Goal: Information Seeking & Learning: Learn about a topic

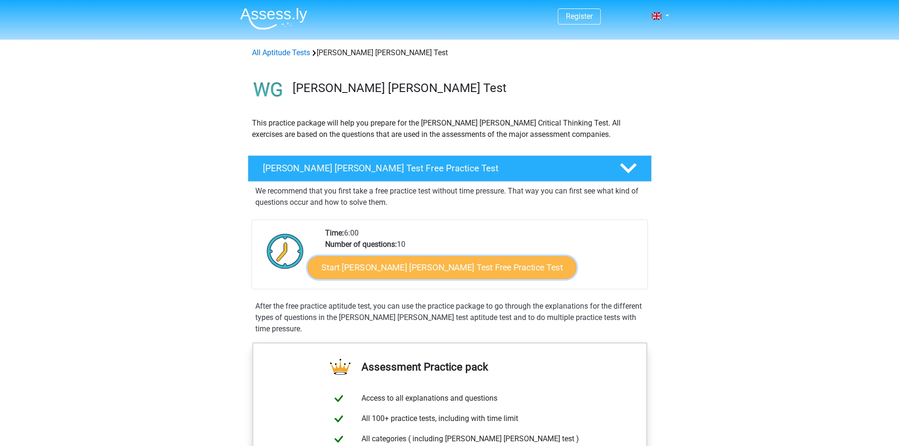
click at [443, 270] on link "Start Watson Glaser Test Free Practice Test" at bounding box center [442, 267] width 269 height 23
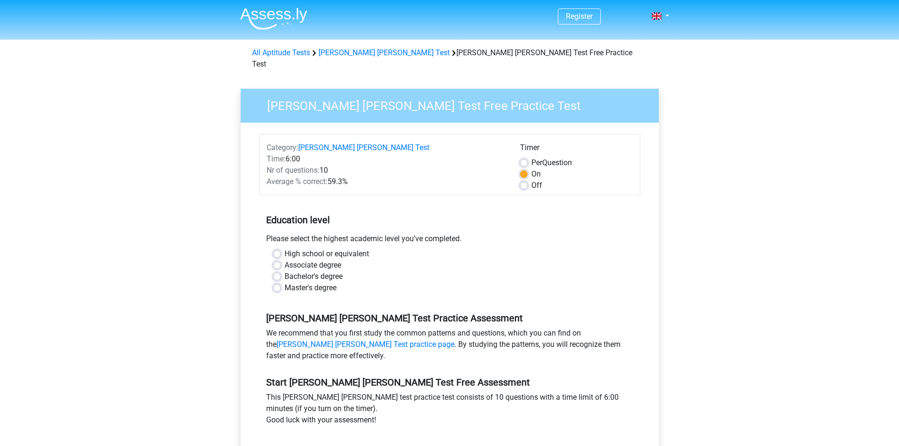
click at [285, 282] on label "Master's degree" at bounding box center [311, 287] width 52 height 11
click at [278, 282] on input "Master's degree" at bounding box center [277, 286] width 8 height 9
radio input "true"
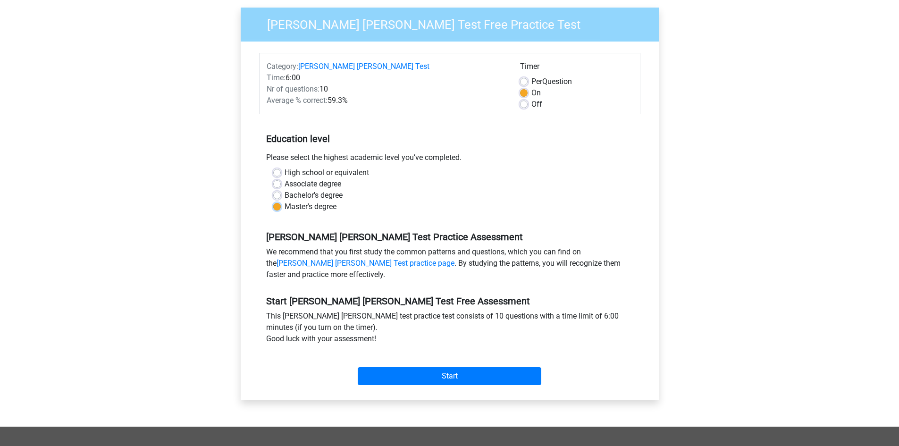
scroll to position [94, 0]
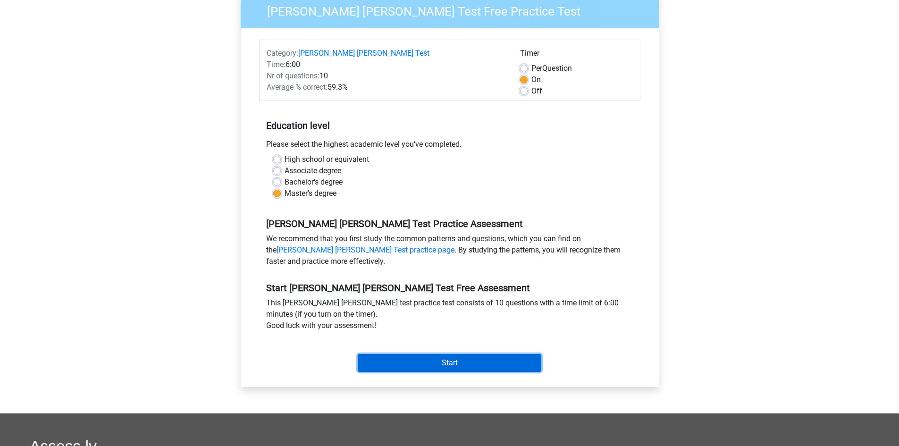
click at [468, 354] on input "Start" at bounding box center [450, 363] width 184 height 18
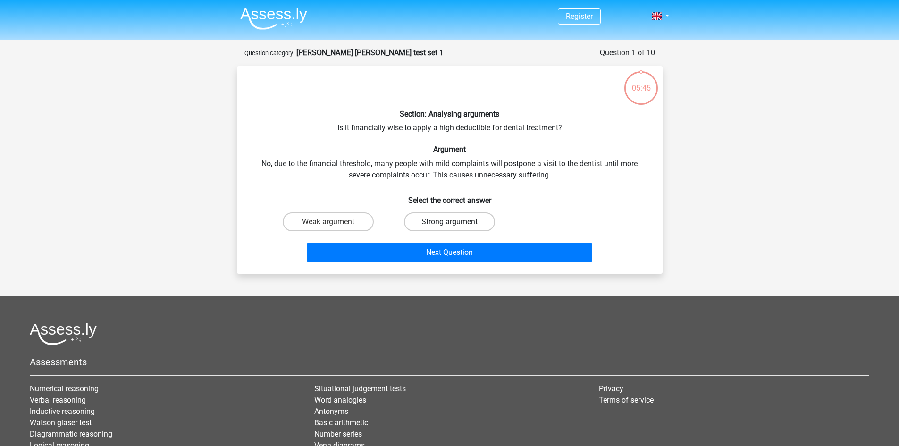
click at [448, 218] on label "Strong argument" at bounding box center [449, 221] width 91 height 19
click at [449, 222] on input "Strong argument" at bounding box center [452, 225] width 6 height 6
radio input "true"
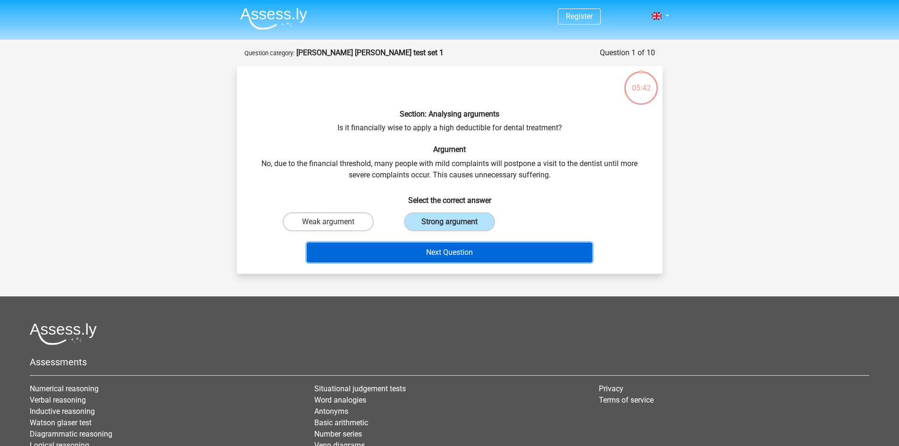
click at [493, 255] on button "Next Question" at bounding box center [450, 253] width 286 height 20
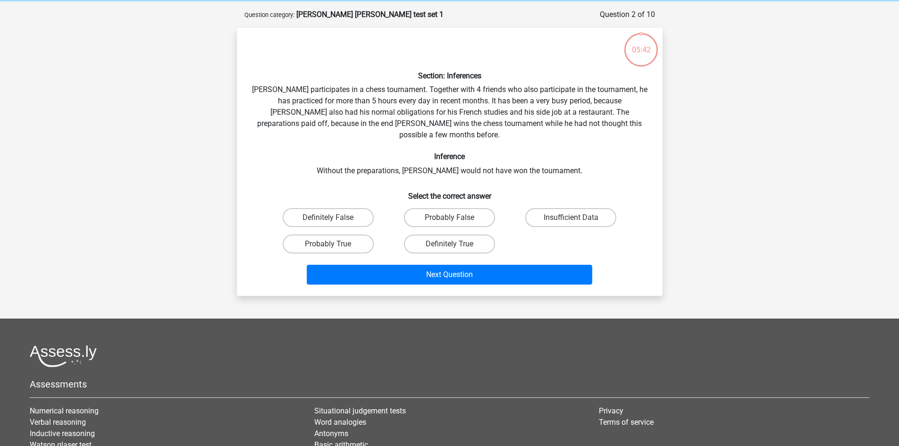
scroll to position [47, 0]
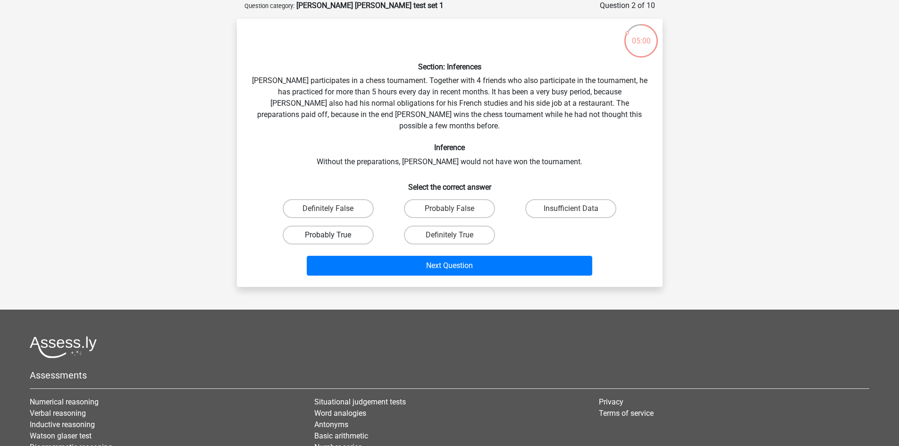
click at [351, 226] on label "Probably True" at bounding box center [328, 235] width 91 height 19
click at [334, 235] on input "Probably True" at bounding box center [331, 238] width 6 height 6
radio input "true"
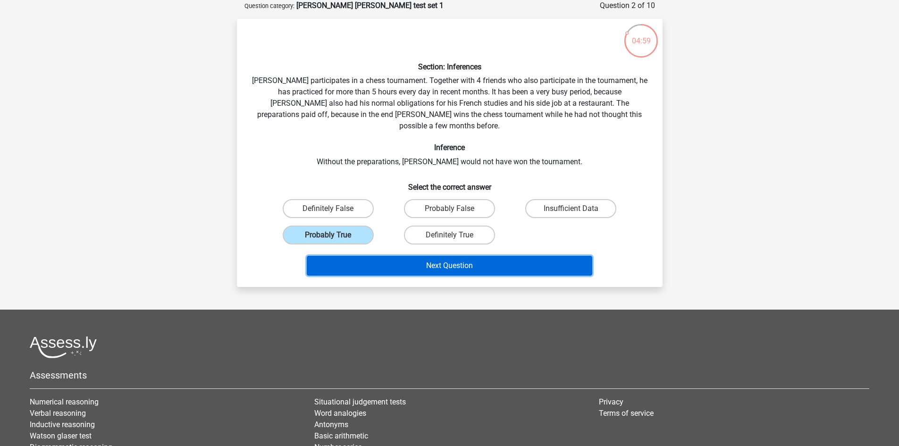
click at [476, 257] on button "Next Question" at bounding box center [450, 266] width 286 height 20
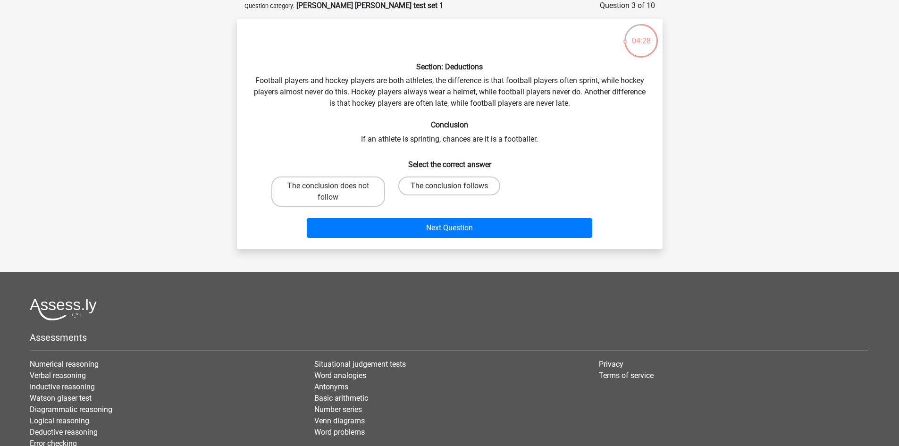
click at [453, 180] on label "The conclusion follows" at bounding box center [449, 186] width 102 height 19
click at [453, 186] on input "The conclusion follows" at bounding box center [452, 189] width 6 height 6
radio input "true"
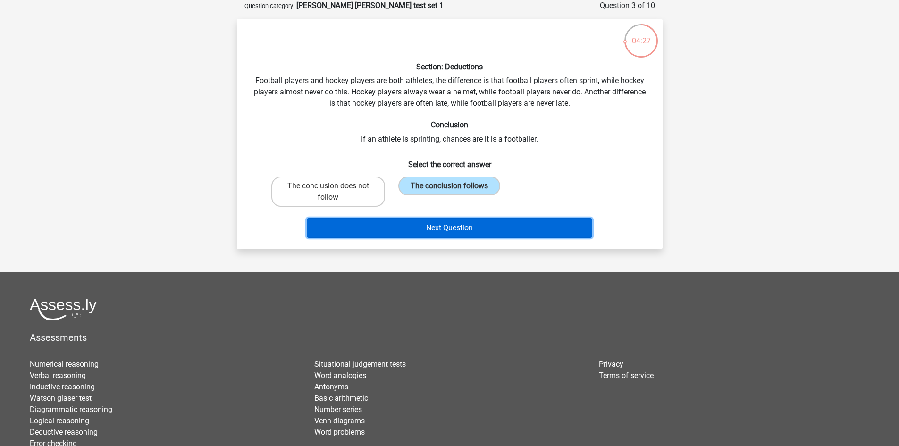
click at [479, 231] on button "Next Question" at bounding box center [450, 228] width 286 height 20
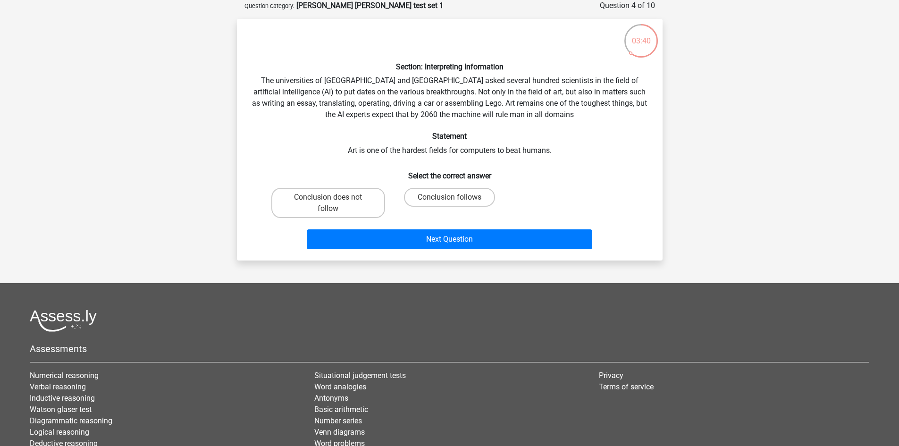
click at [454, 197] on input "Conclusion follows" at bounding box center [452, 200] width 6 height 6
radio input "true"
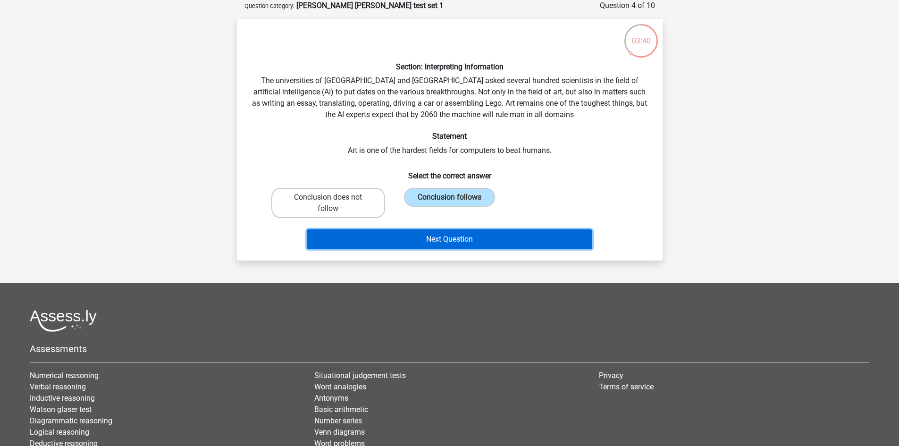
click at [474, 239] on button "Next Question" at bounding box center [450, 239] width 286 height 20
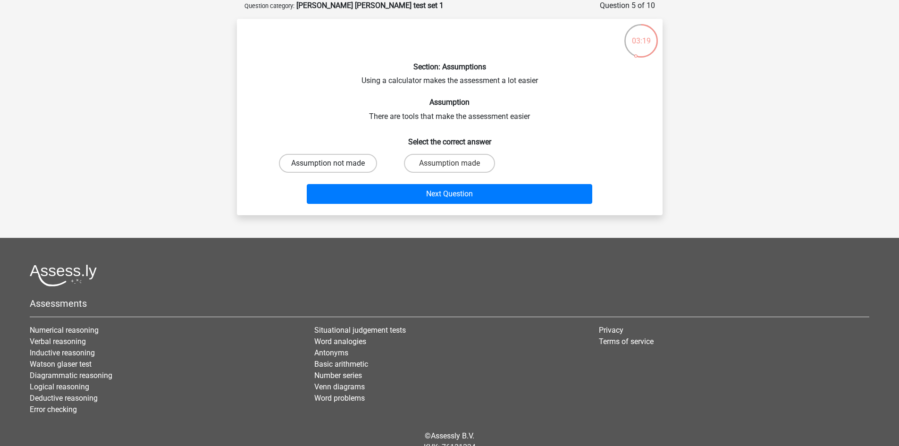
click at [360, 164] on label "Assumption not made" at bounding box center [328, 163] width 98 height 19
click at [334, 164] on input "Assumption not made" at bounding box center [331, 166] width 6 height 6
radio input "true"
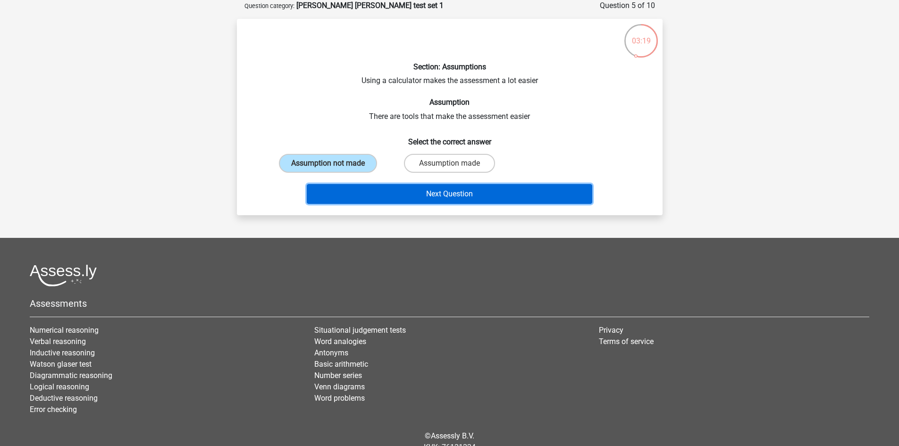
click at [465, 191] on button "Next Question" at bounding box center [450, 194] width 286 height 20
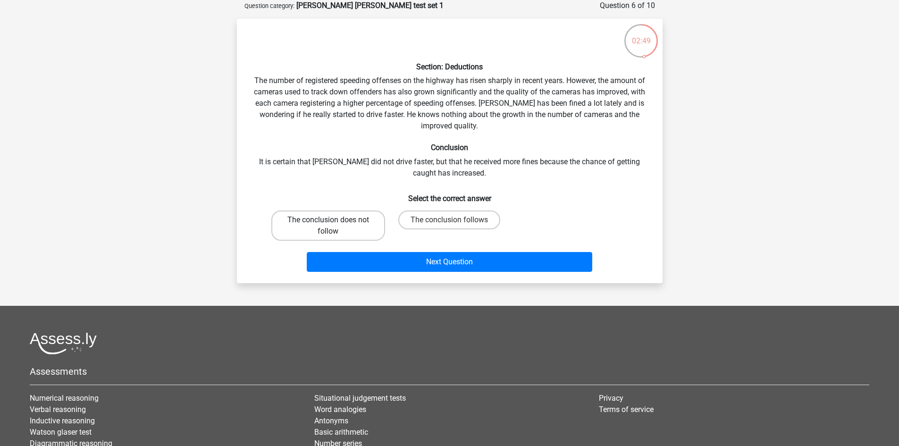
click at [354, 225] on label "The conclusion does not follow" at bounding box center [328, 225] width 114 height 30
click at [334, 225] on input "The conclusion does not follow" at bounding box center [331, 223] width 6 height 6
radio input "true"
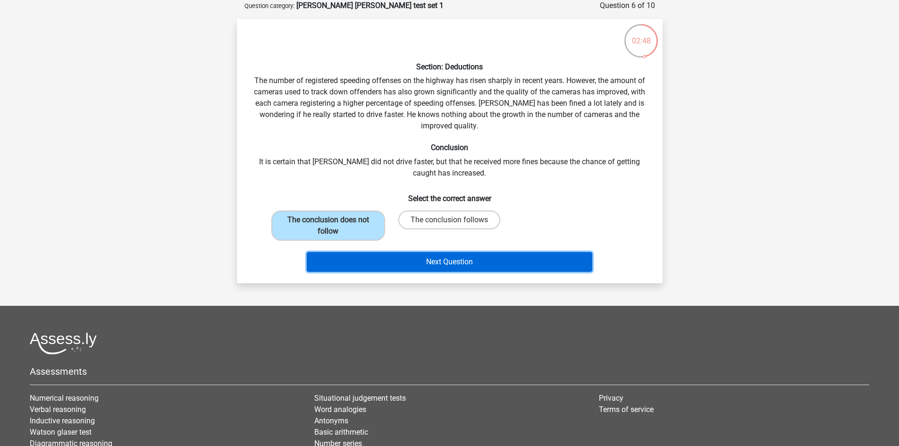
click at [446, 265] on button "Next Question" at bounding box center [450, 262] width 286 height 20
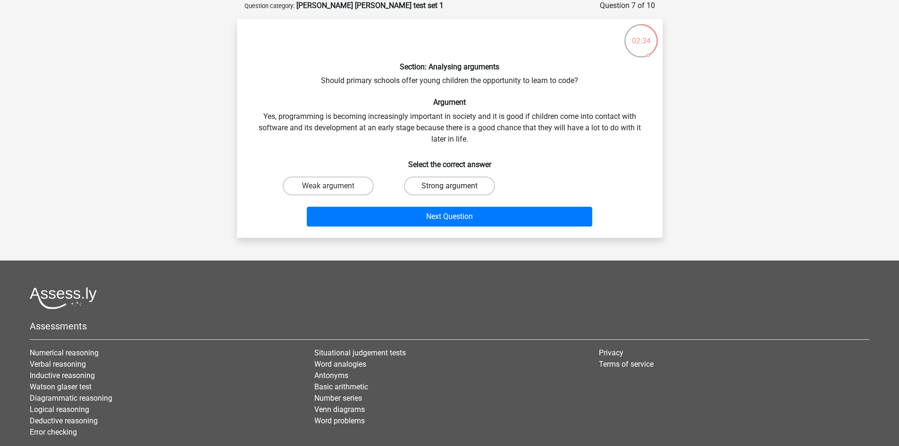
drag, startPoint x: 441, startPoint y: 182, endPoint x: 440, endPoint y: 212, distance: 30.2
click at [441, 184] on label "Strong argument" at bounding box center [449, 186] width 91 height 19
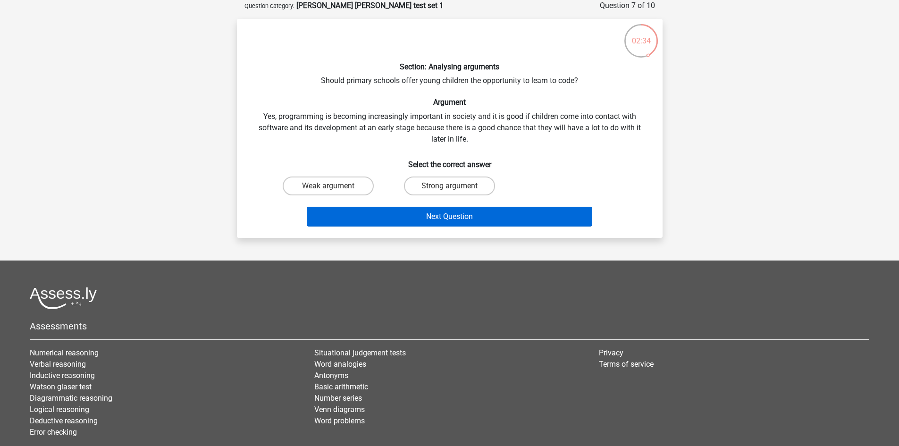
click at [449, 186] on input "Strong argument" at bounding box center [452, 189] width 6 height 6
radio input "true"
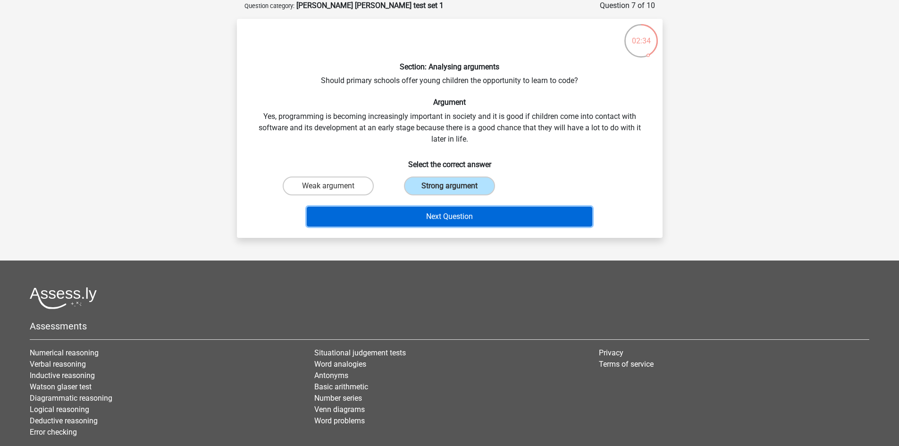
click at [454, 219] on button "Next Question" at bounding box center [450, 217] width 286 height 20
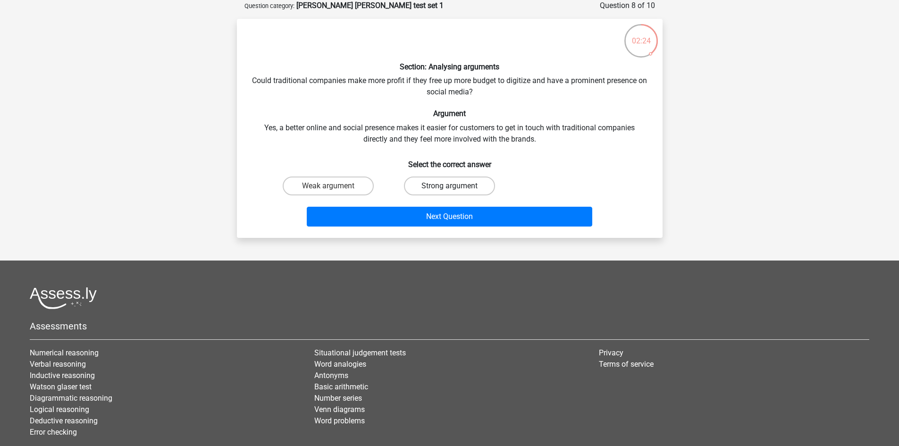
click at [463, 184] on label "Strong argument" at bounding box center [449, 186] width 91 height 19
click at [455, 186] on input "Strong argument" at bounding box center [452, 189] width 6 height 6
radio input "true"
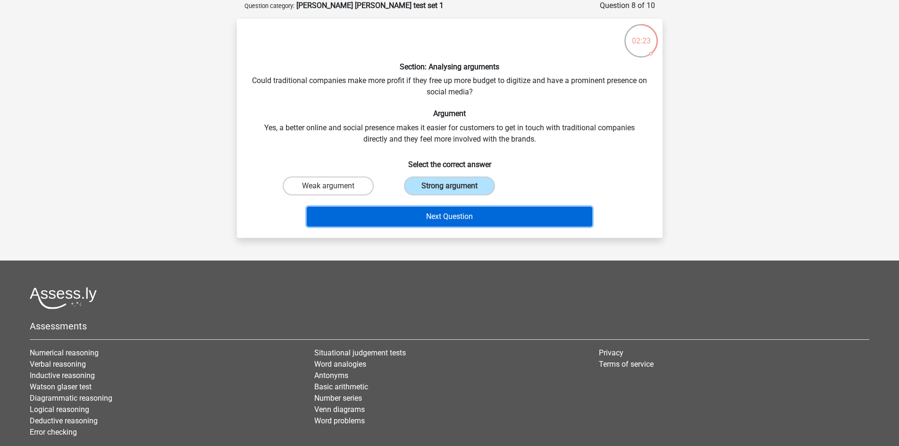
click at [465, 219] on button "Next Question" at bounding box center [450, 217] width 286 height 20
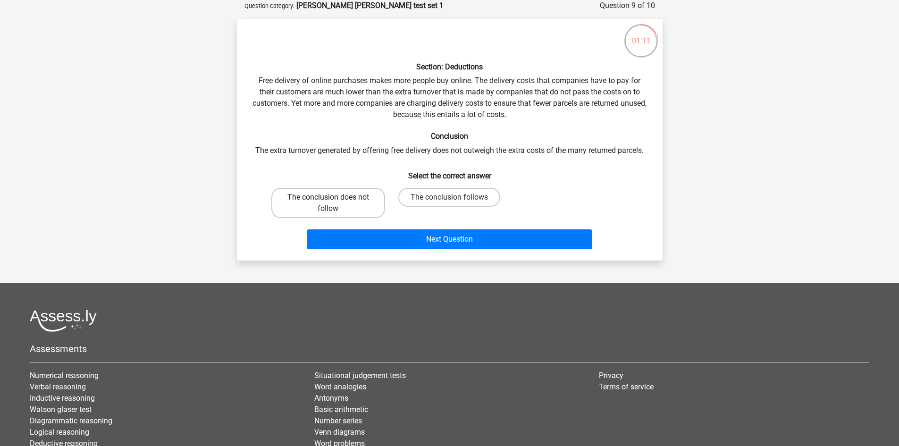
click at [341, 206] on label "The conclusion does not follow" at bounding box center [328, 203] width 114 height 30
click at [334, 203] on input "The conclusion does not follow" at bounding box center [331, 200] width 6 height 6
radio input "true"
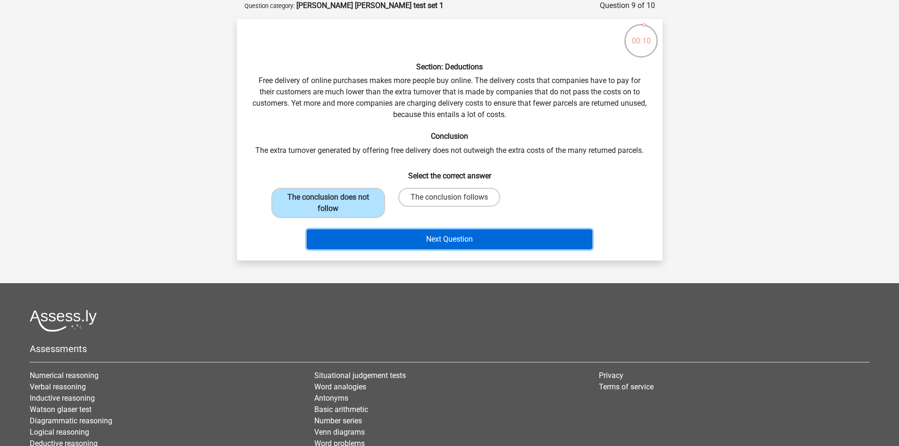
click at [447, 239] on button "Next Question" at bounding box center [450, 239] width 286 height 20
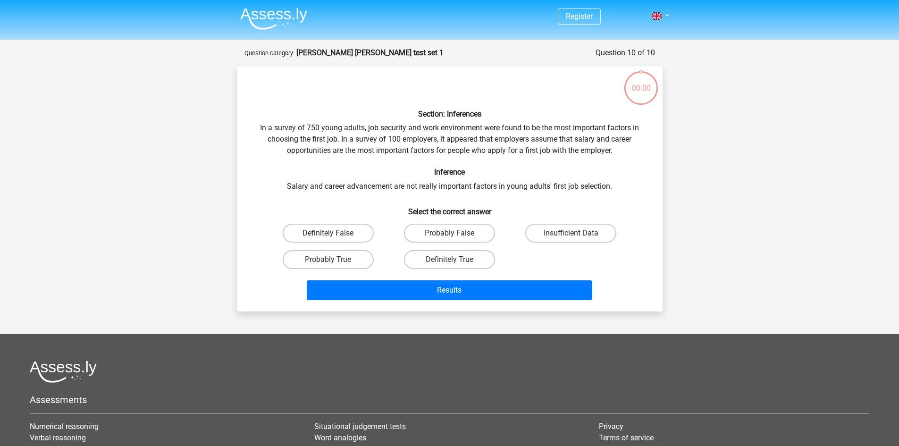
scroll to position [47, 0]
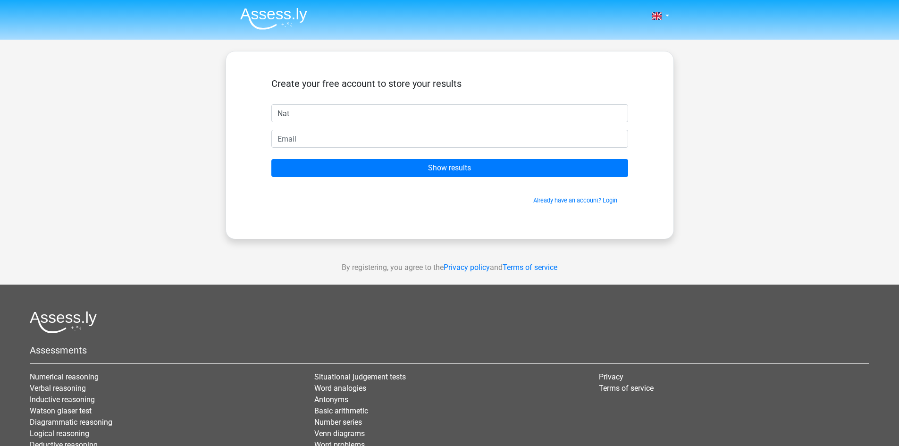
type input "Nat"
click at [475, 138] on input "email" at bounding box center [449, 139] width 357 height 18
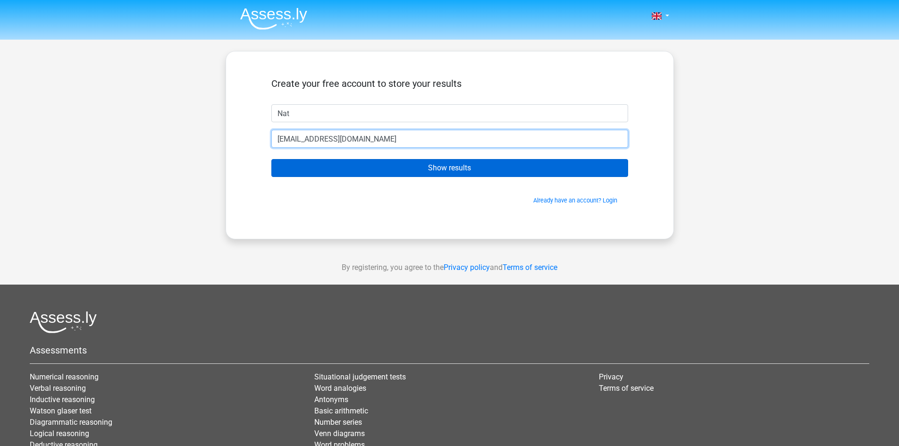
type input "[EMAIL_ADDRESS][DOMAIN_NAME]"
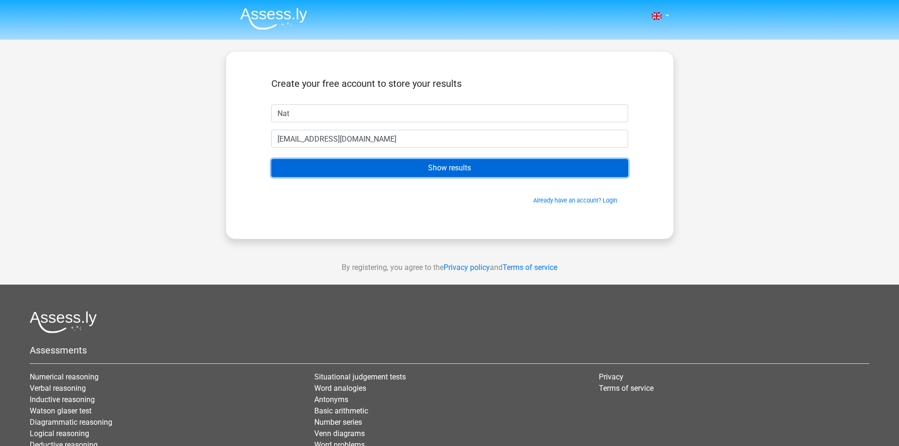
click at [457, 171] on input "Show results" at bounding box center [449, 168] width 357 height 18
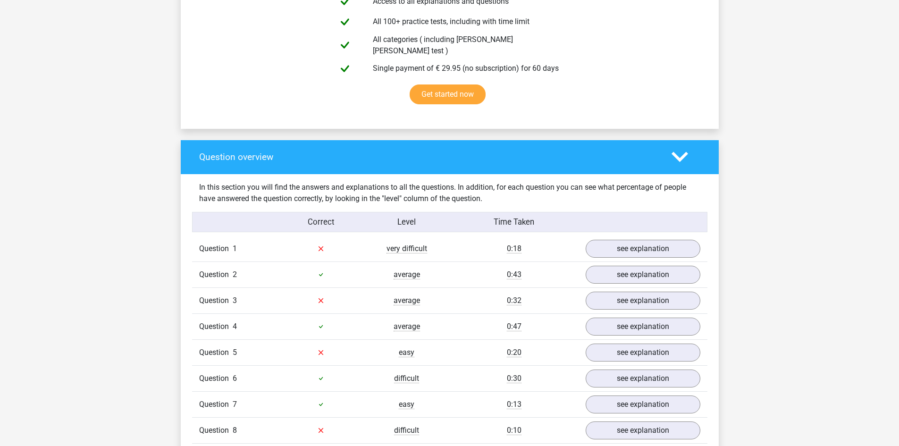
scroll to position [614, 0]
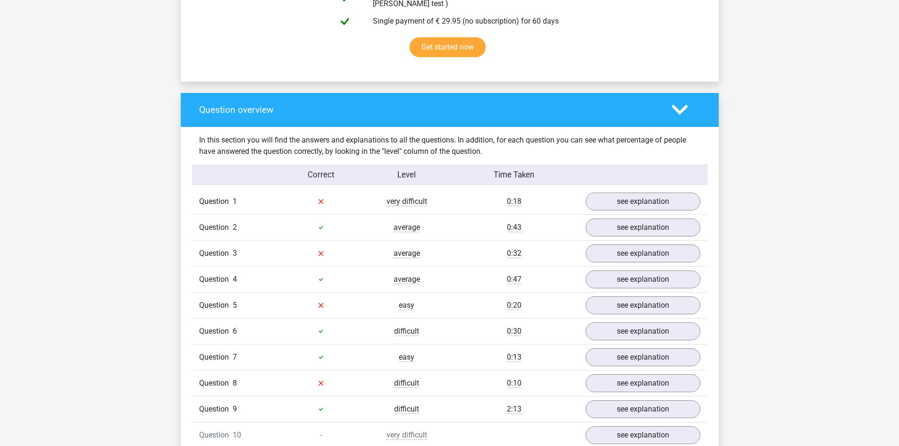
click at [658, 205] on div "Question 1 very difficult 0:18 see explanation" at bounding box center [449, 201] width 515 height 25
click at [659, 199] on link "see explanation" at bounding box center [643, 201] width 132 height 21
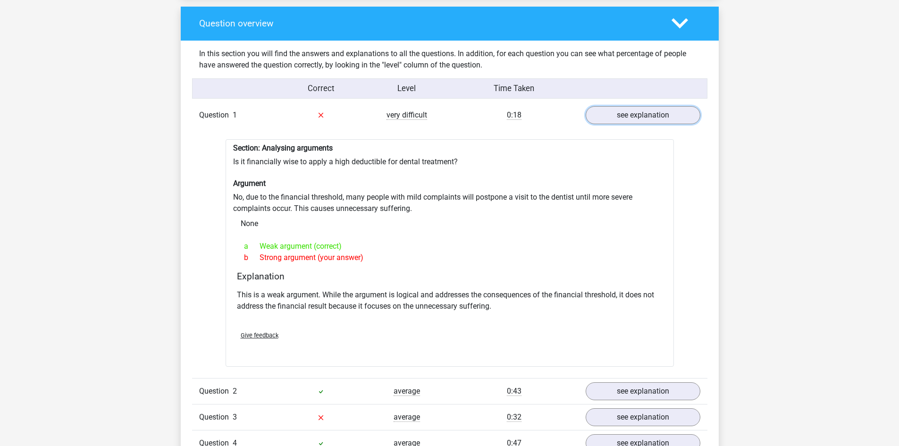
scroll to position [755, 0]
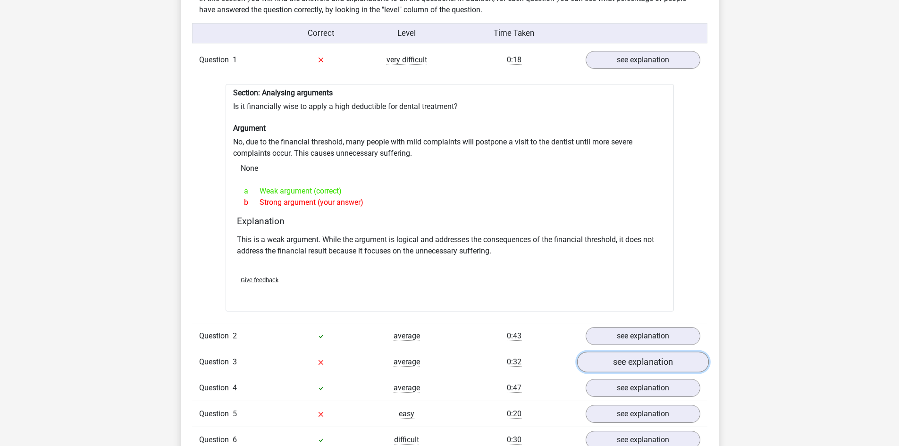
click at [635, 352] on link "see explanation" at bounding box center [643, 362] width 132 height 21
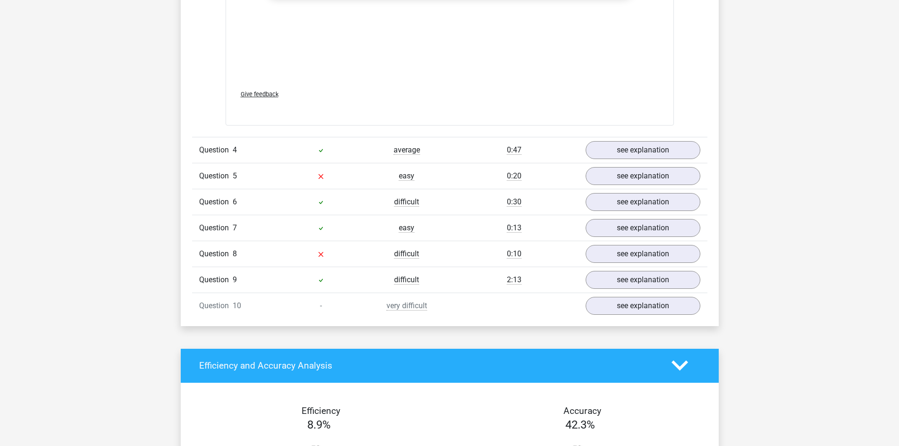
scroll to position [1510, 0]
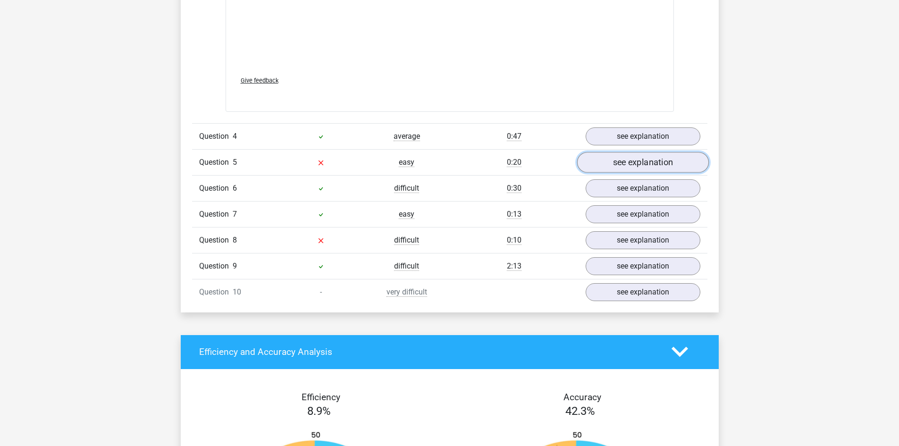
click at [680, 160] on link "see explanation" at bounding box center [643, 162] width 132 height 21
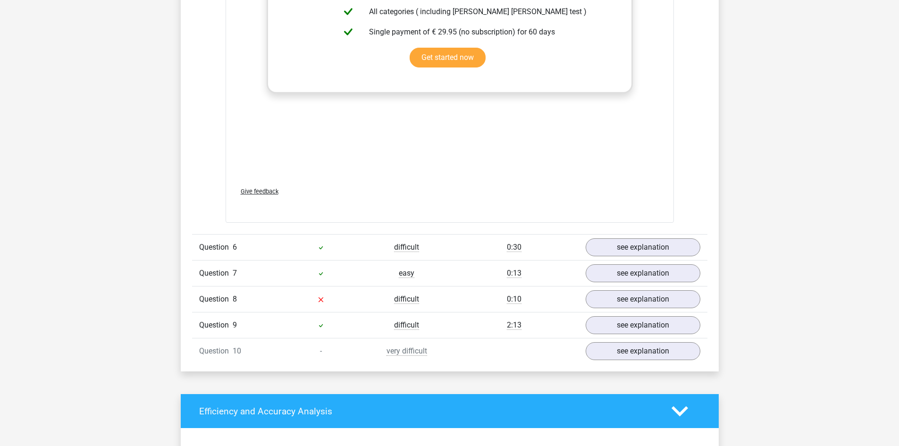
scroll to position [1935, 0]
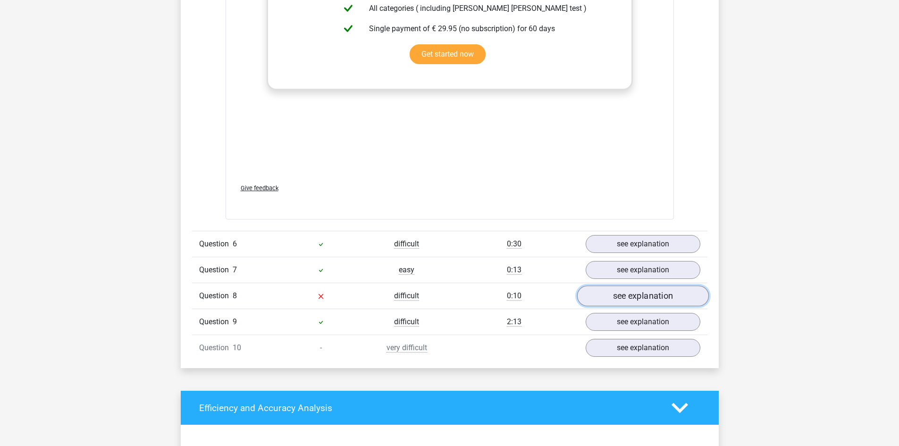
click at [654, 295] on link "see explanation" at bounding box center [643, 296] width 132 height 21
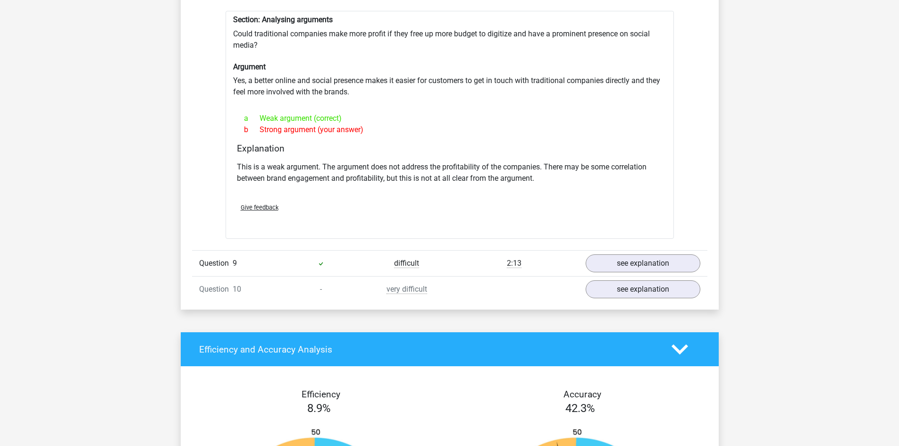
scroll to position [2265, 0]
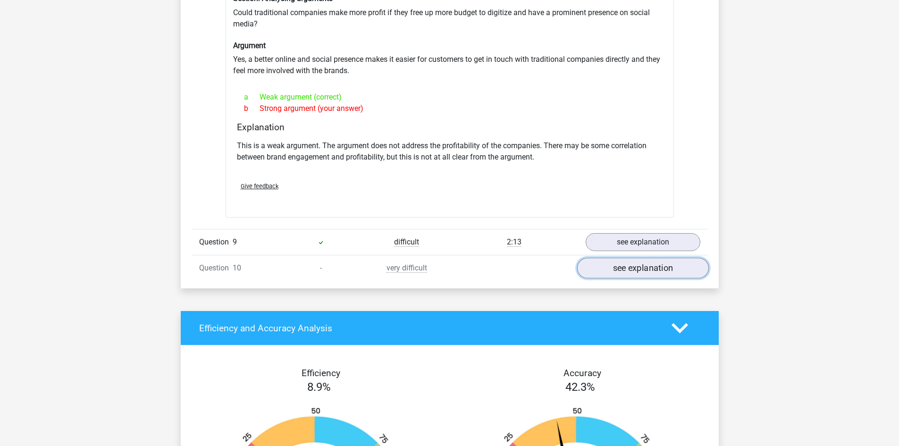
click at [648, 266] on link "see explanation" at bounding box center [643, 268] width 132 height 21
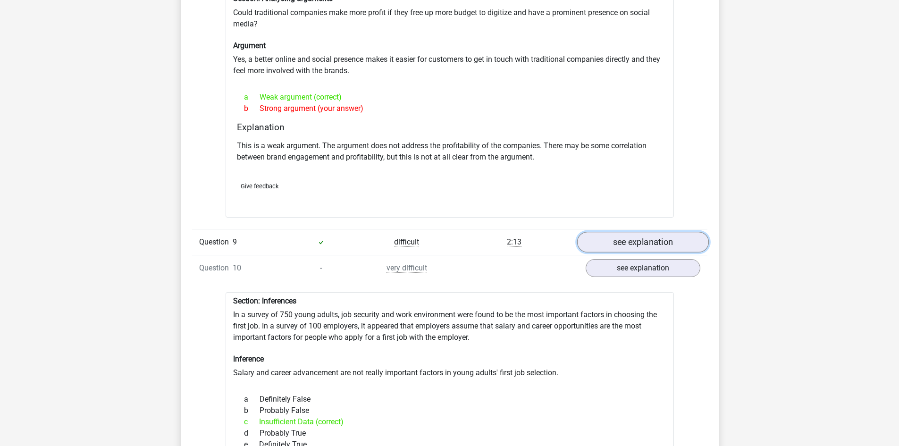
click at [665, 233] on link "see explanation" at bounding box center [643, 242] width 132 height 21
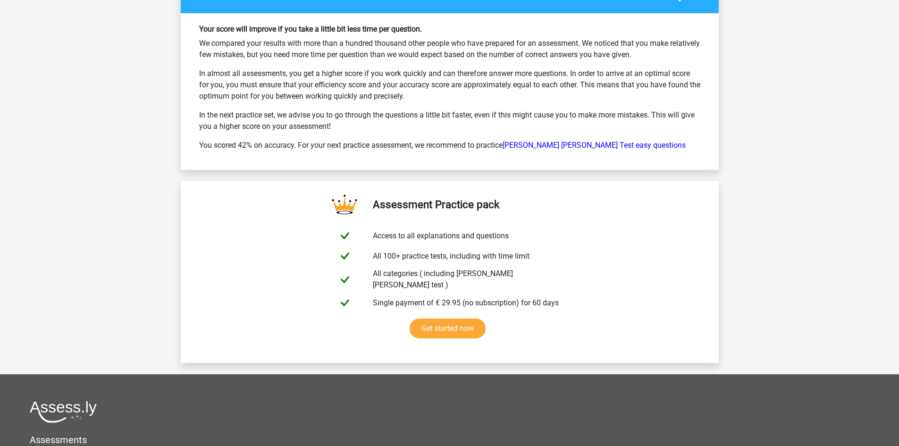
scroll to position [4012, 0]
